Goal: Task Accomplishment & Management: Manage account settings

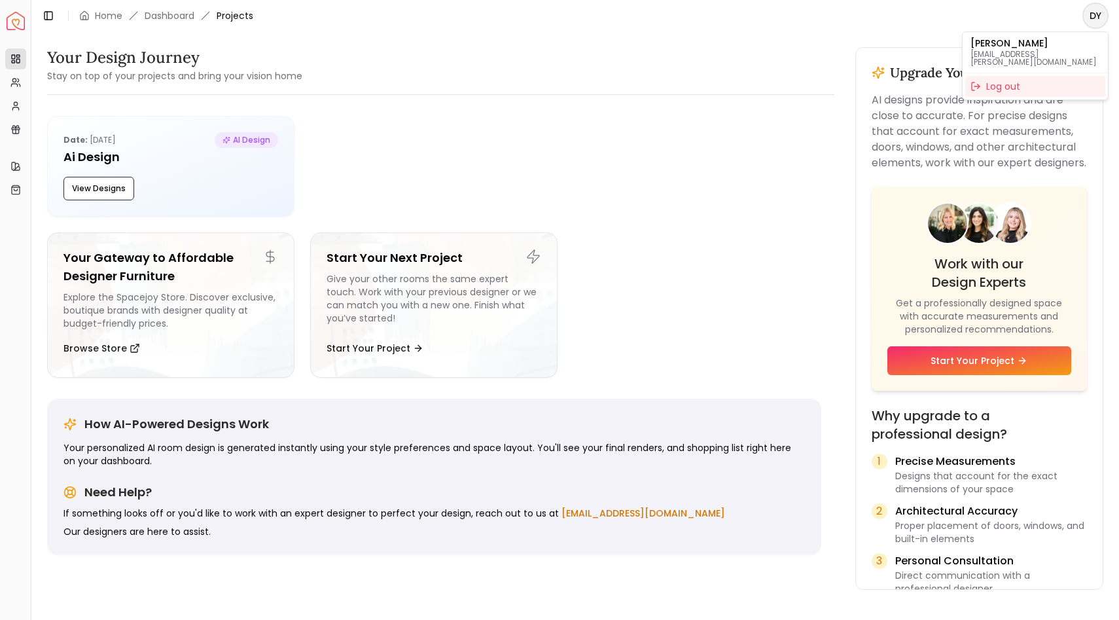
click at [1096, 18] on html "Spacejoy Dashboard Overview Projects My Referrals My Profile Gift Card Balance …" at bounding box center [559, 310] width 1119 height 620
click at [783, 83] on html "Spacejoy Dashboard Overview Projects My Referrals My Profile Gift Card Balance …" at bounding box center [559, 310] width 1119 height 620
click at [15, 104] on icon at bounding box center [15, 106] width 10 height 10
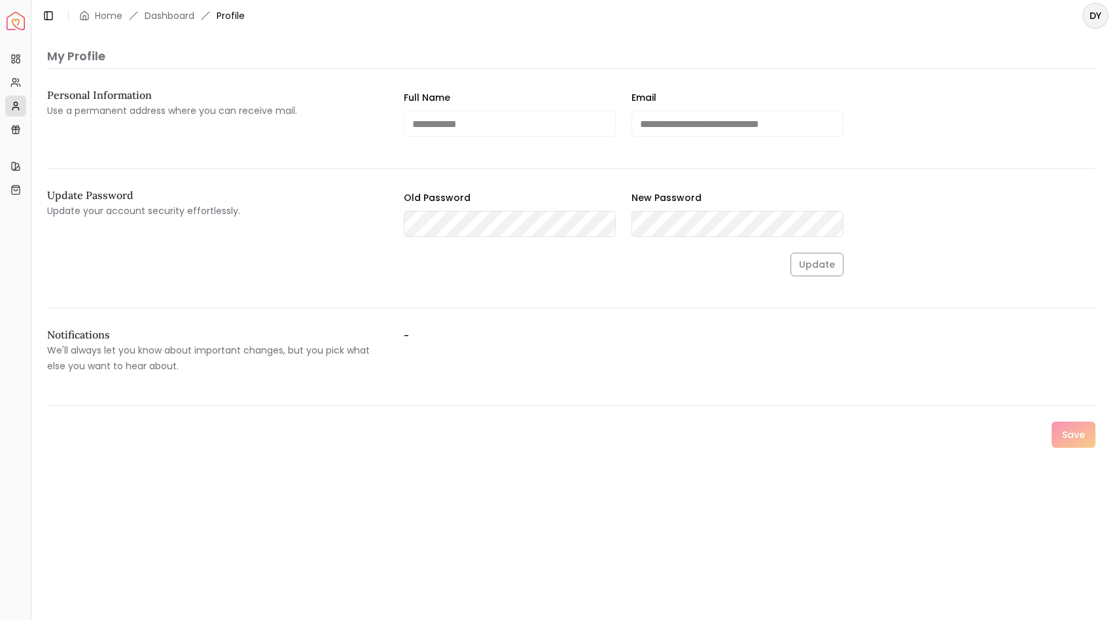
click at [85, 50] on p "My Profile" at bounding box center [571, 56] width 1048 height 18
click at [177, 16] on link "Dashboard" at bounding box center [170, 15] width 50 height 13
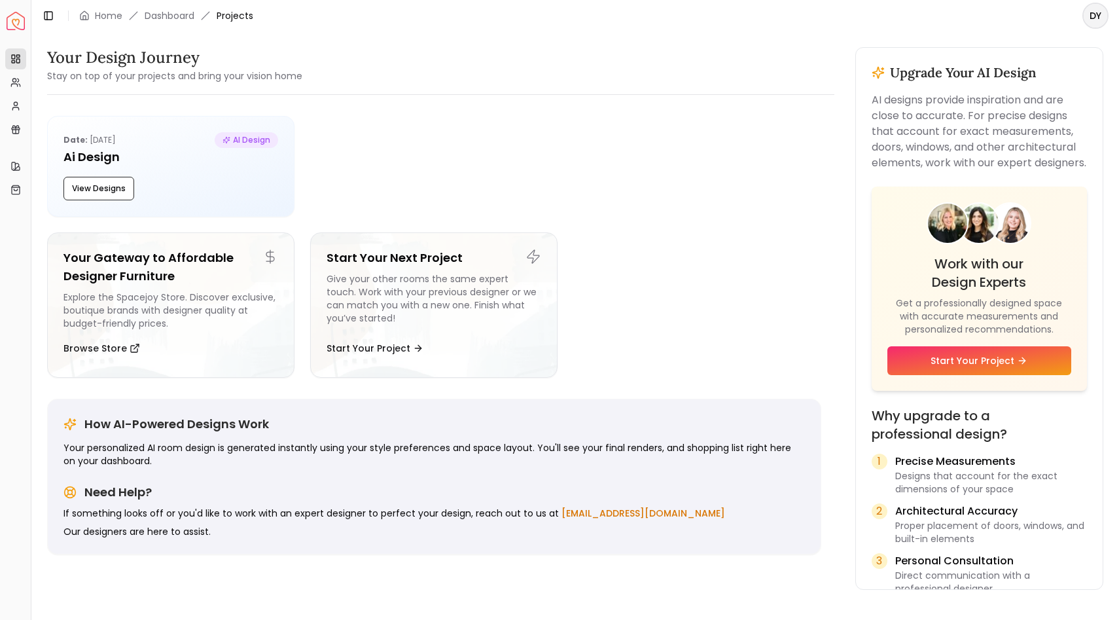
scroll to position [71, 0]
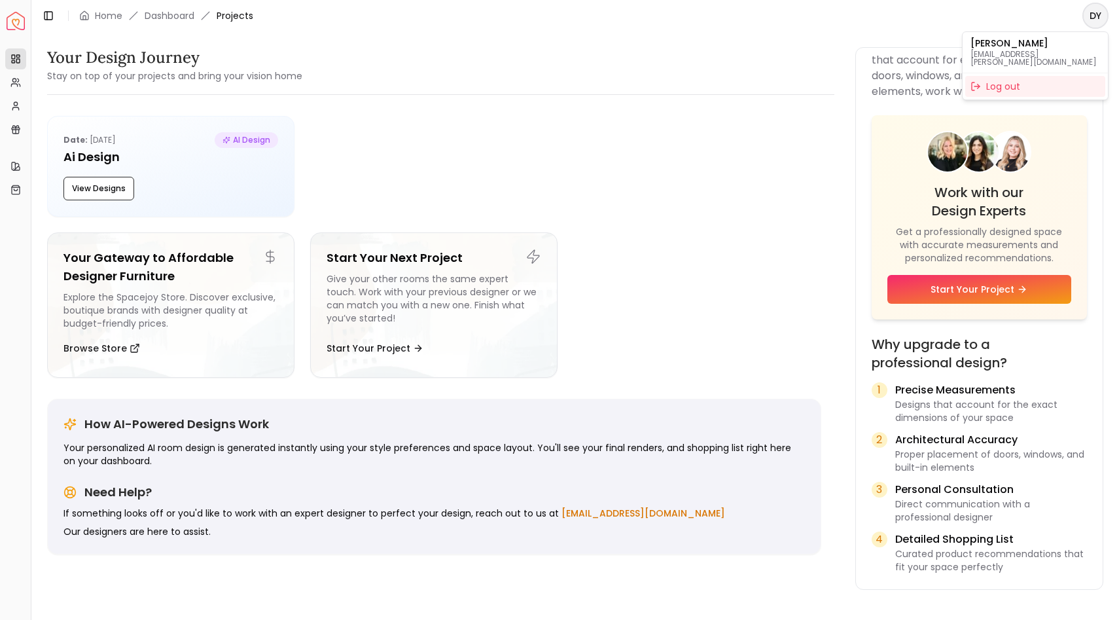
click at [1094, 25] on html "Spacejoy Dashboard Overview Projects My Referrals My Profile Gift Card Balance …" at bounding box center [559, 310] width 1119 height 620
click at [1012, 50] on p "[EMAIL_ADDRESS][PERSON_NAME][DOMAIN_NAME]" at bounding box center [1036, 58] width 130 height 16
click at [26, 22] on html "Spacejoy Dashboard Overview Projects My Referrals My Profile Gift Card Balance …" at bounding box center [559, 310] width 1119 height 620
click at [14, 22] on img "Spacejoy" at bounding box center [16, 21] width 18 height 18
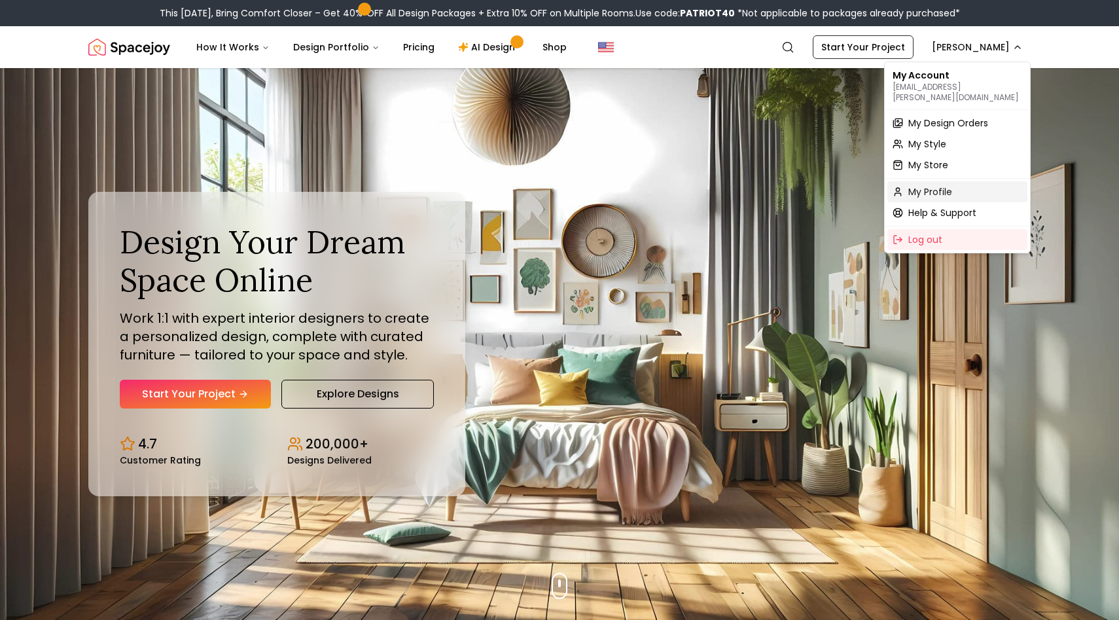
click at [925, 188] on div "My Profile" at bounding box center [957, 191] width 140 height 21
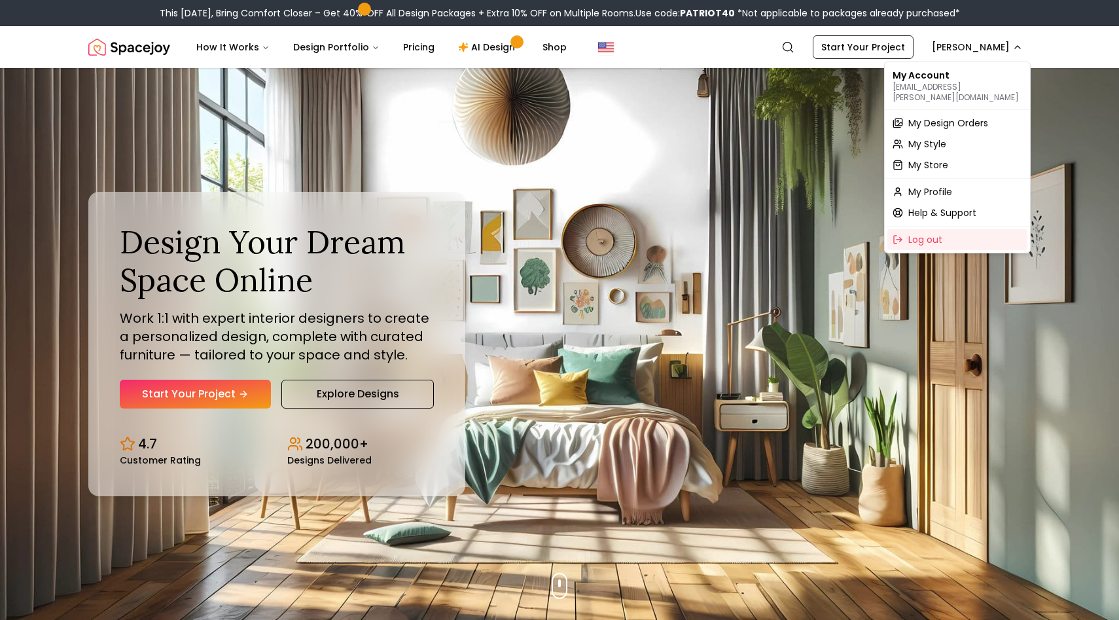
click at [938, 77] on div "My Account [EMAIL_ADDRESS][PERSON_NAME][DOMAIN_NAME]" at bounding box center [957, 86] width 140 height 42
click at [909, 206] on span "Help & Support" at bounding box center [942, 212] width 68 height 13
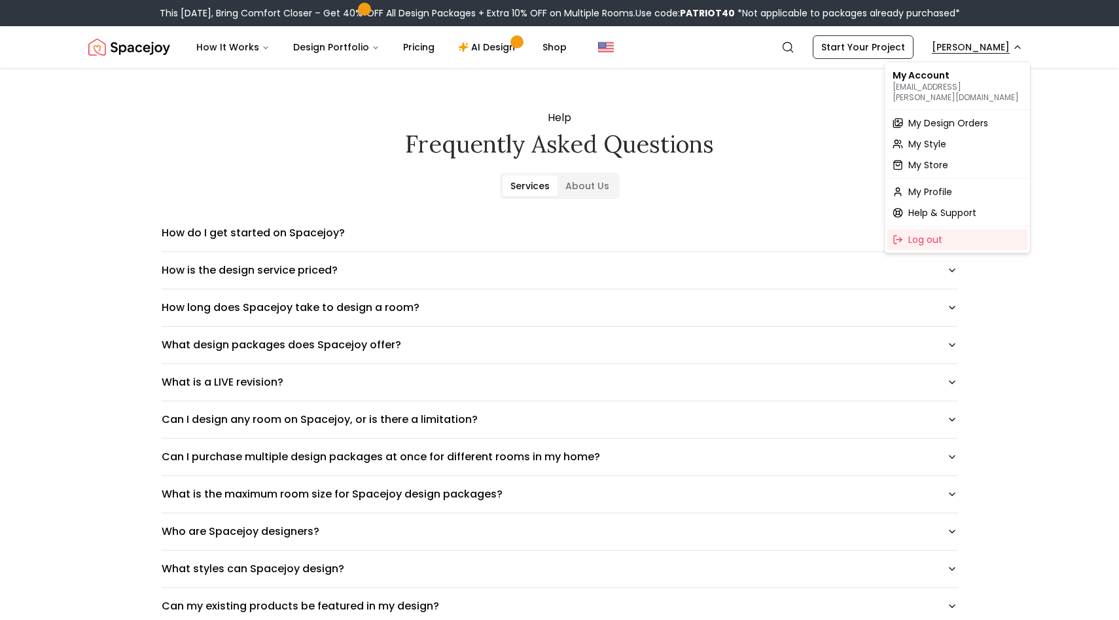
click at [944, 181] on div "My Profile" at bounding box center [957, 191] width 140 height 21
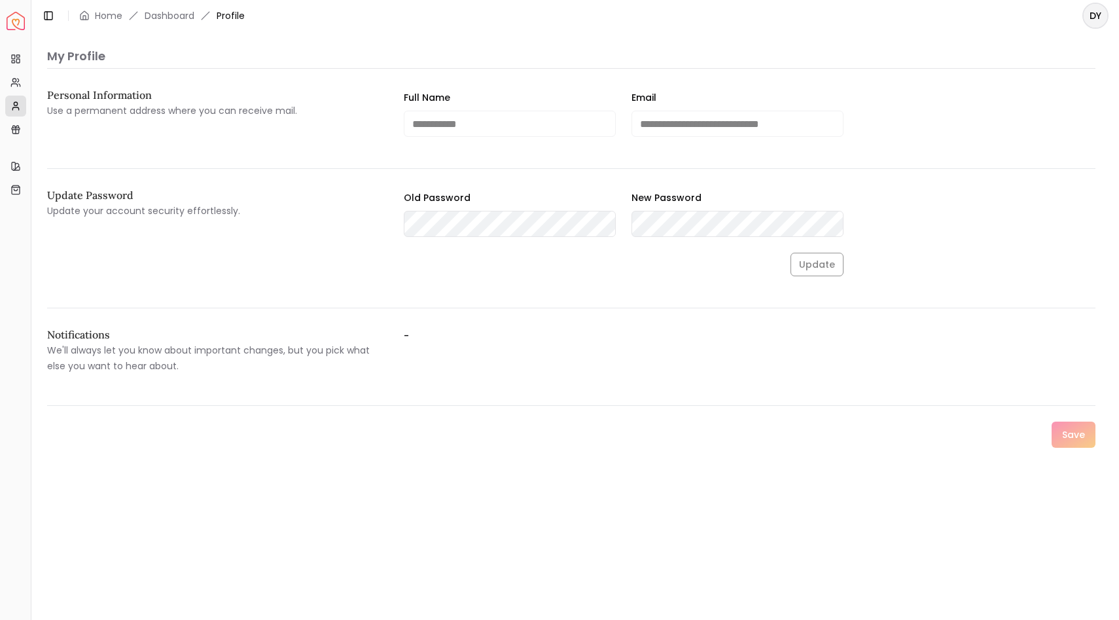
click at [840, 282] on div "Update Password Update your account security effortlessly. Old Password New Pas…" at bounding box center [571, 249] width 1048 height 118
click at [83, 341] on div "Notifications We'll always let you know about important changes, but you pick w…" at bounding box center [215, 351] width 336 height 45
click at [370, 335] on h2 "Notifications" at bounding box center [215, 334] width 336 height 10
click at [529, 329] on label "-" at bounding box center [572, 351] width 336 height 45
click at [11, 60] on icon at bounding box center [15, 59] width 10 height 10
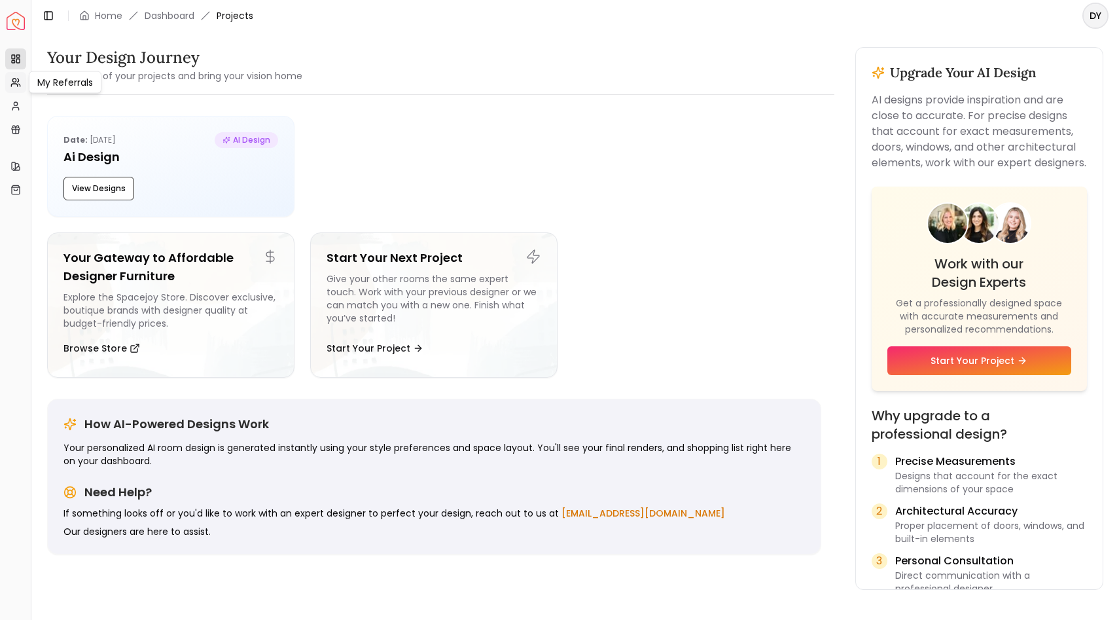
click at [13, 79] on icon at bounding box center [15, 82] width 10 height 10
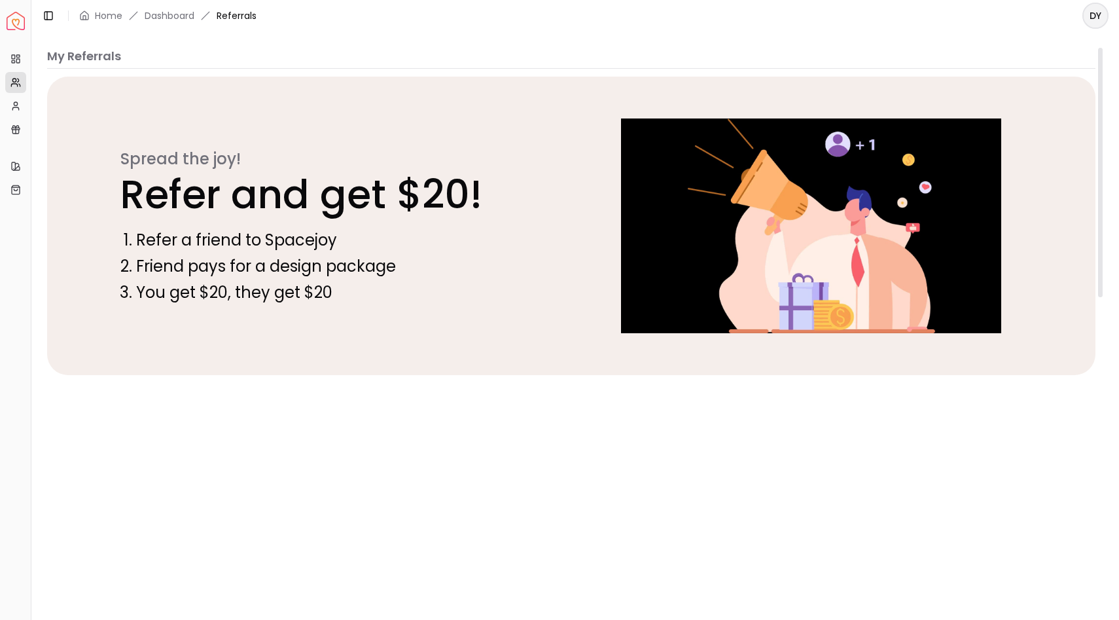
click at [1098, 12] on html "Spacejoy Dashboard Overview Projects My Referrals My Profile Gift Card Balance …" at bounding box center [559, 310] width 1119 height 620
click at [1024, 76] on div "Log out" at bounding box center [1035, 86] width 140 height 21
